Goal: Task Accomplishment & Management: Manage account settings

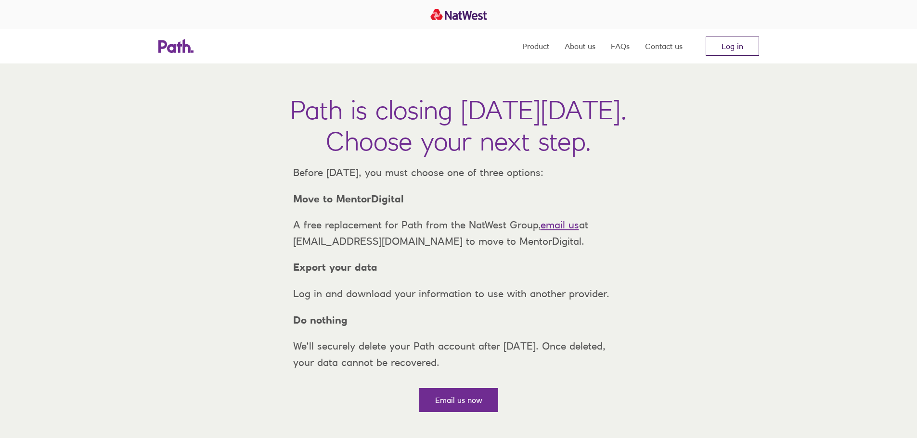
click at [745, 43] on link "Log in" at bounding box center [732, 46] width 53 height 19
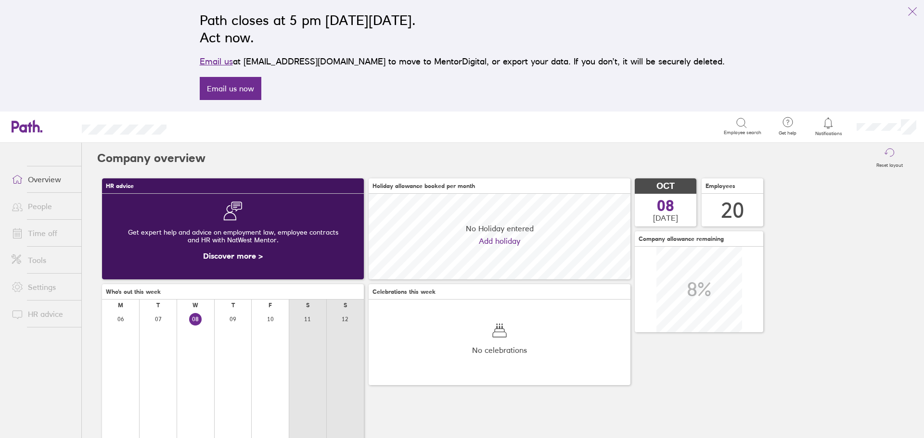
scroll to position [86, 262]
click at [831, 129] on div at bounding box center [828, 122] width 31 height 13
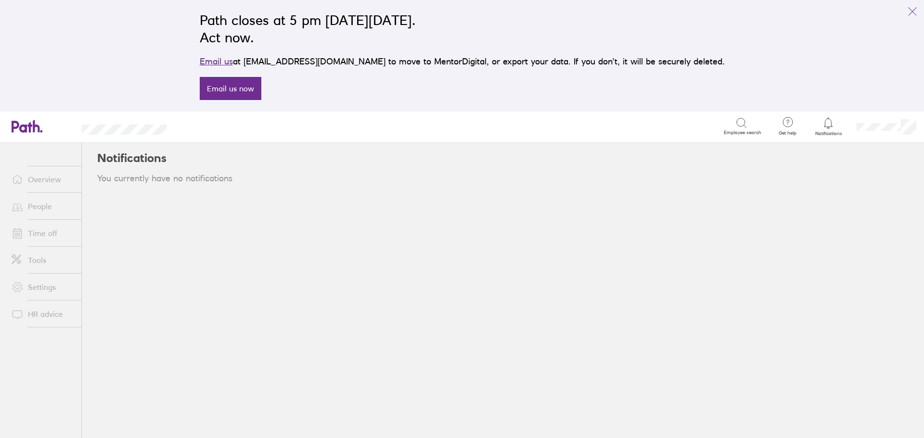
click at [56, 184] on link "Overview" at bounding box center [42, 179] width 77 height 19
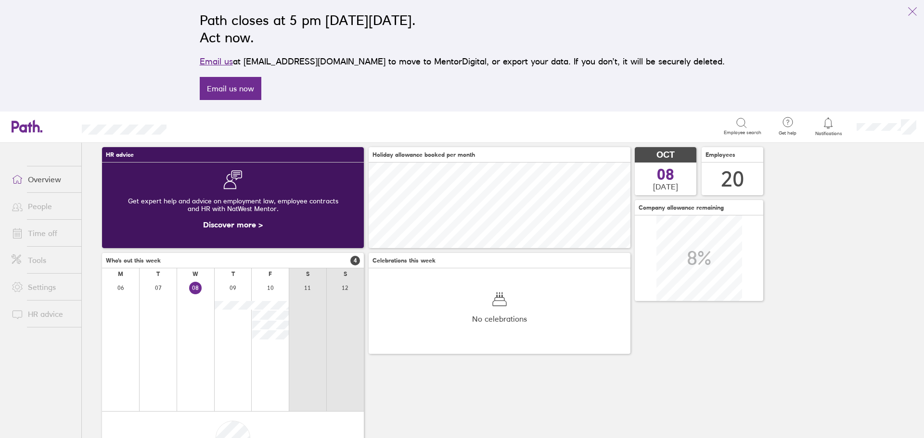
scroll to position [48, 0]
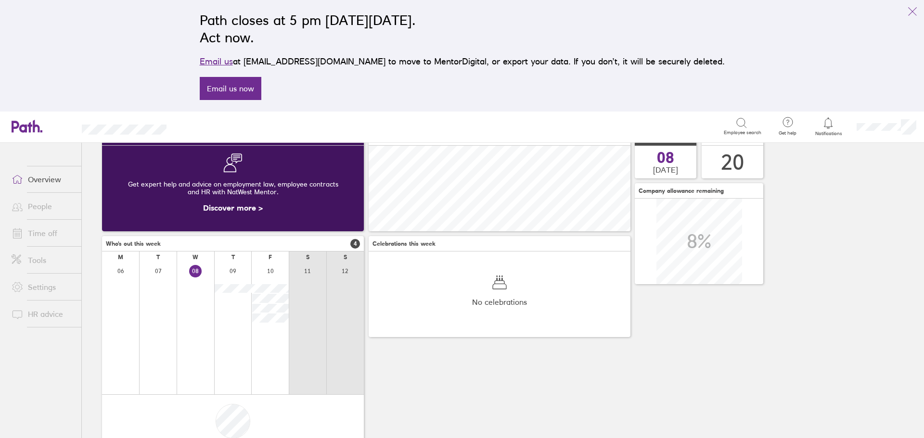
click at [38, 230] on link "Time off" at bounding box center [42, 233] width 77 height 19
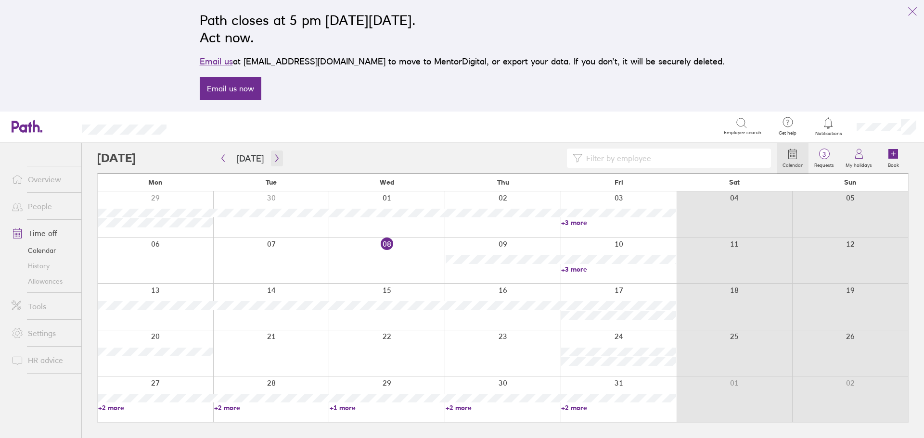
click at [276, 159] on icon "button" at bounding box center [276, 158] width 7 height 8
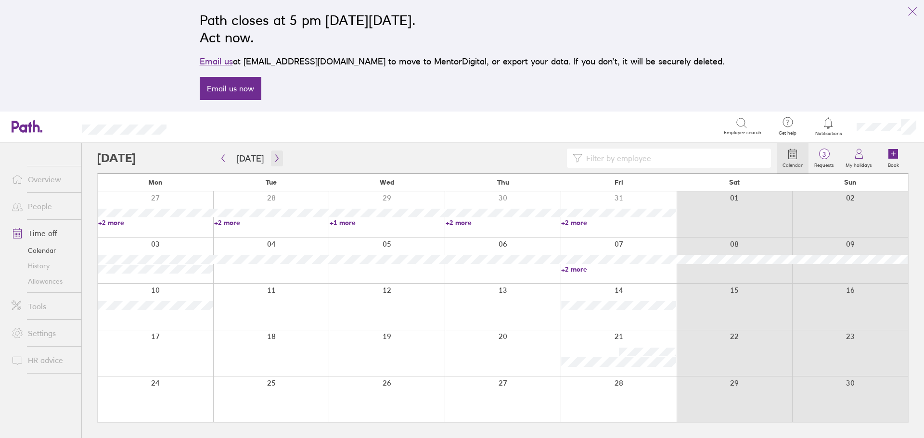
click at [274, 158] on icon "button" at bounding box center [276, 158] width 7 height 8
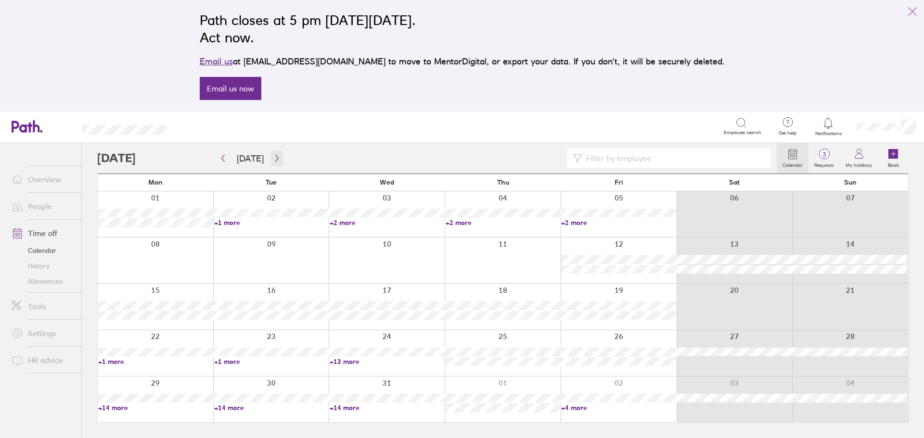
click at [274, 158] on icon "button" at bounding box center [276, 158] width 7 height 8
